Goal: Find specific page/section: Find specific page/section

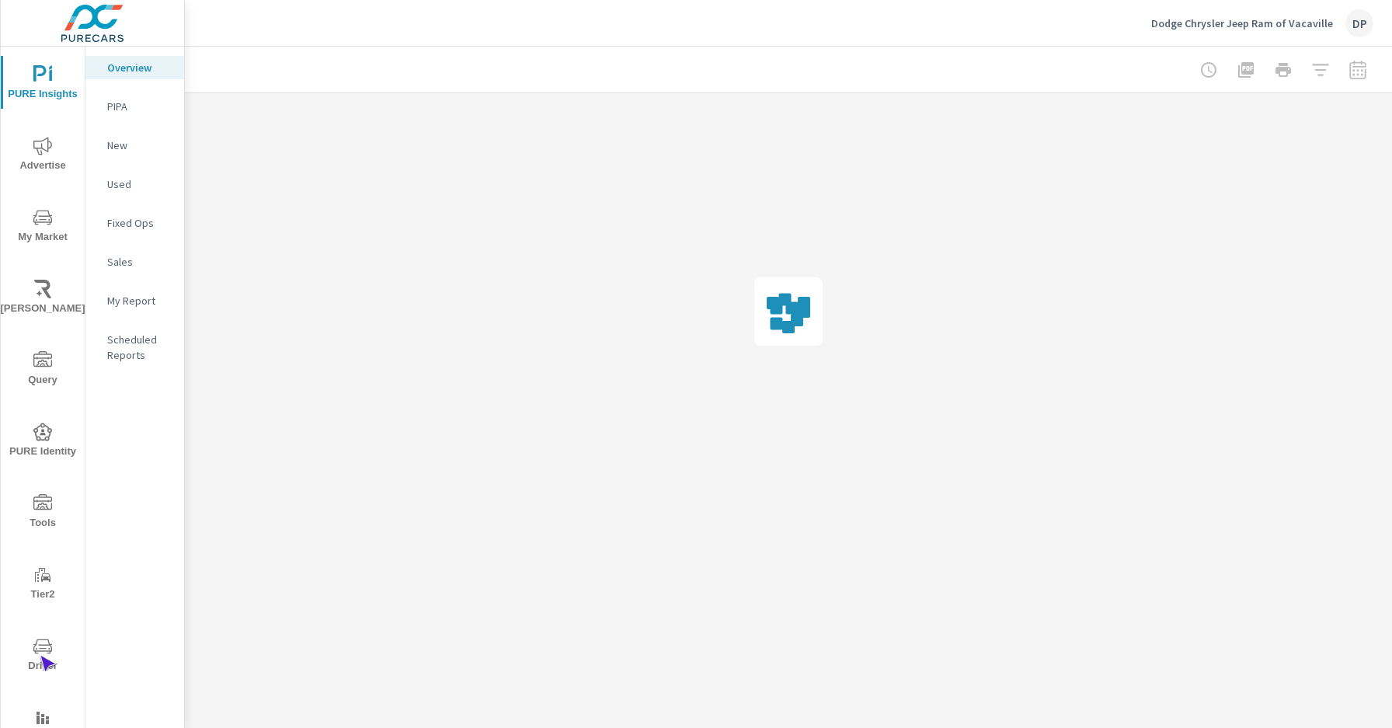
click at [40, 656] on span "Driver" at bounding box center [42, 656] width 75 height 38
